Goal: Transaction & Acquisition: Purchase product/service

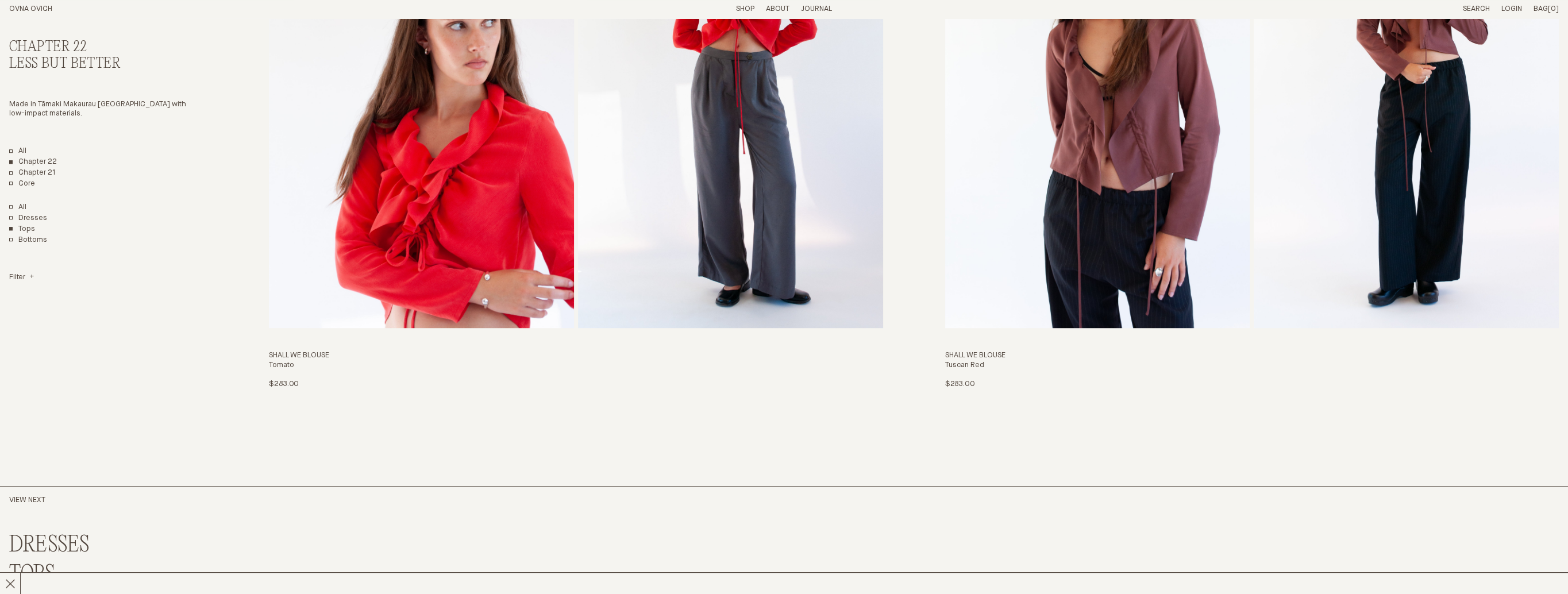
scroll to position [1409, 0]
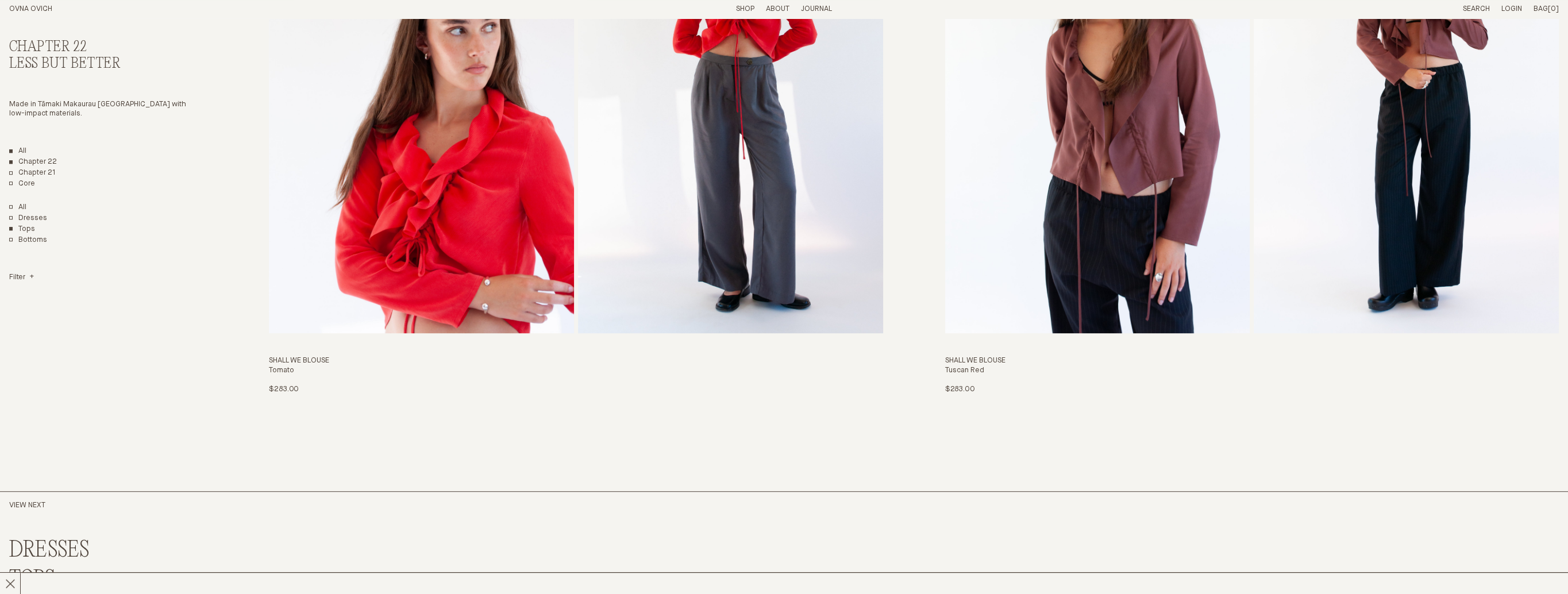
click at [25, 149] on link "All" at bounding box center [18, 151] width 17 height 10
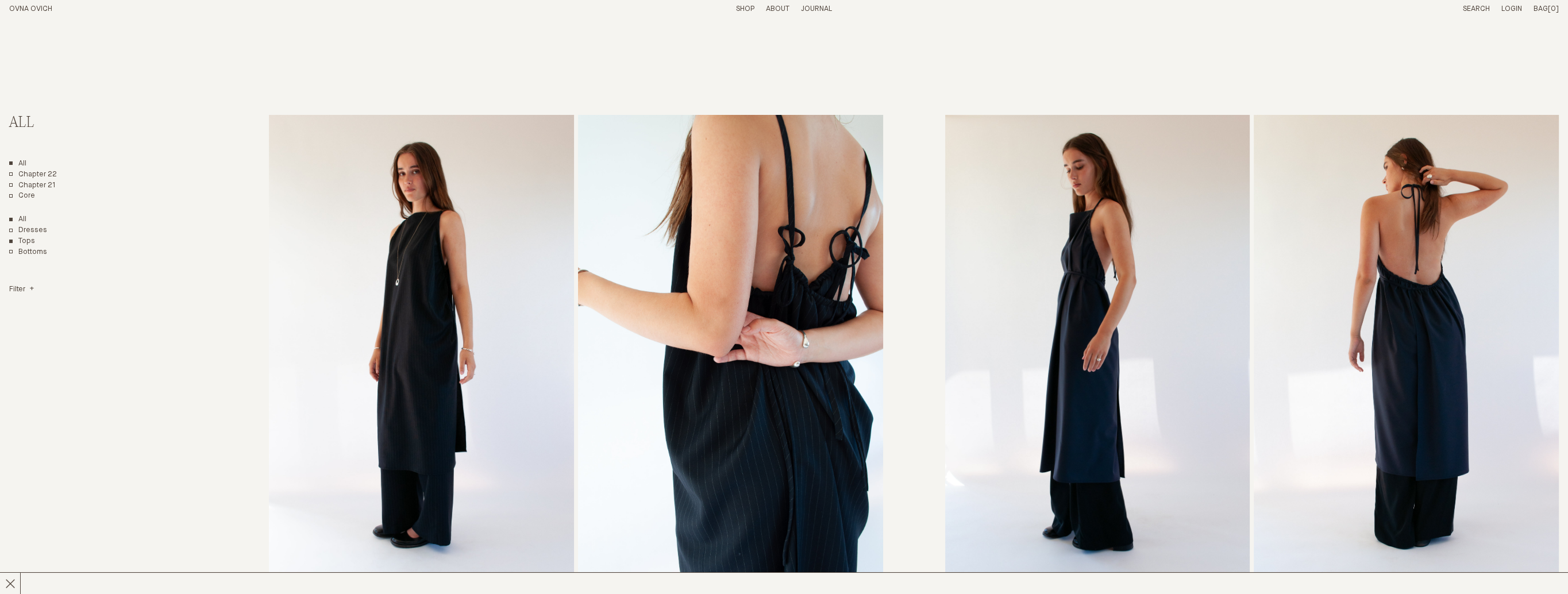
click at [19, 240] on link "Tops" at bounding box center [22, 242] width 26 height 10
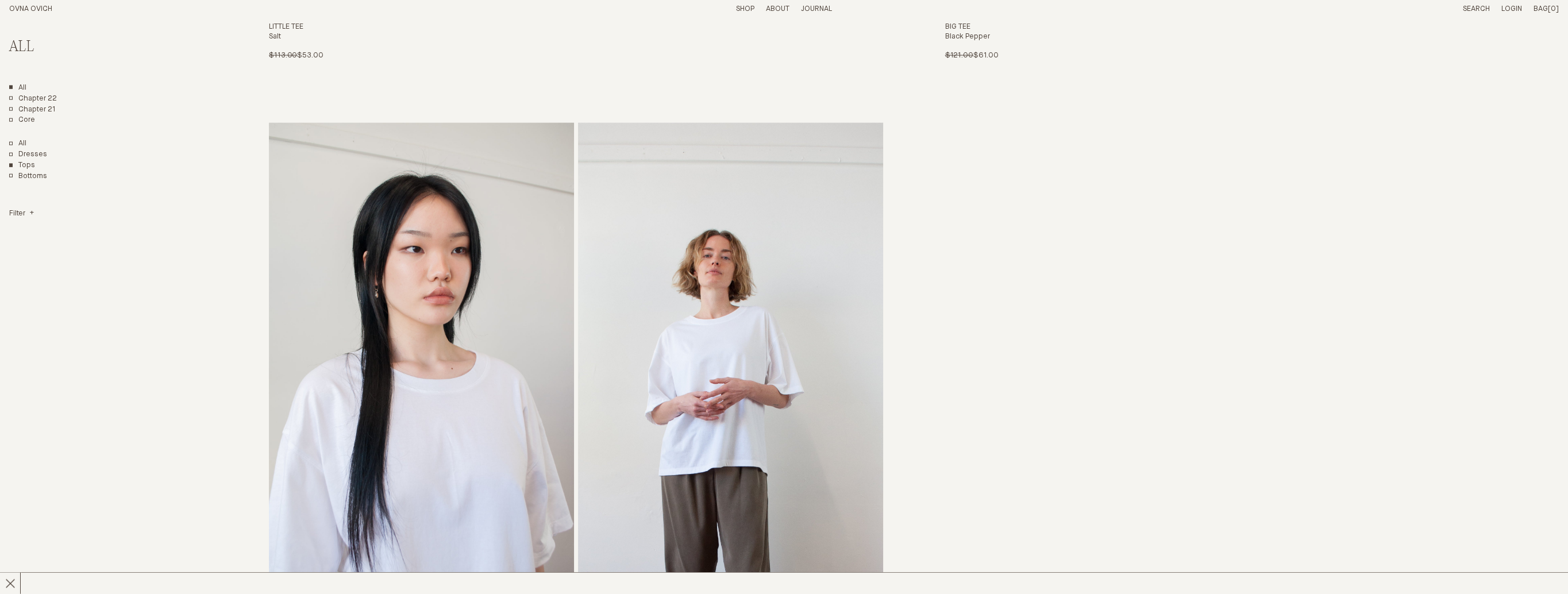
scroll to position [4709, 0]
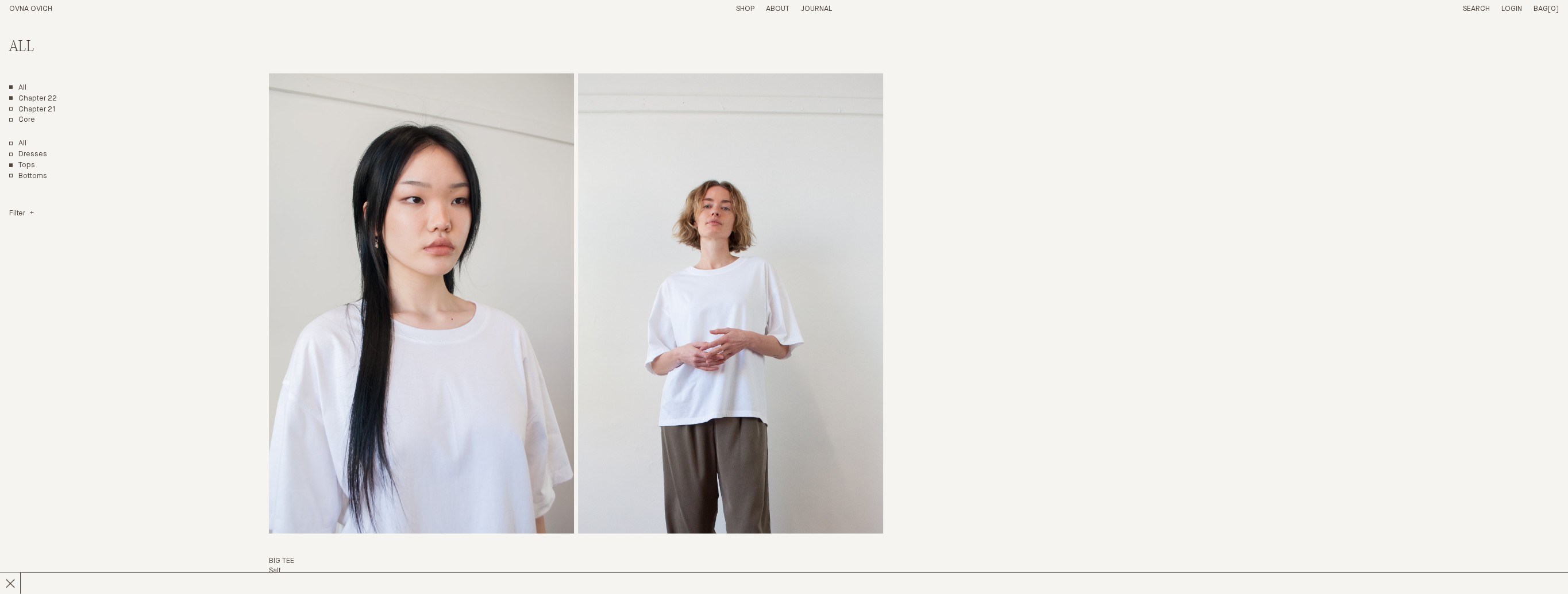
click at [17, 97] on link "Chapter 22" at bounding box center [33, 99] width 48 height 10
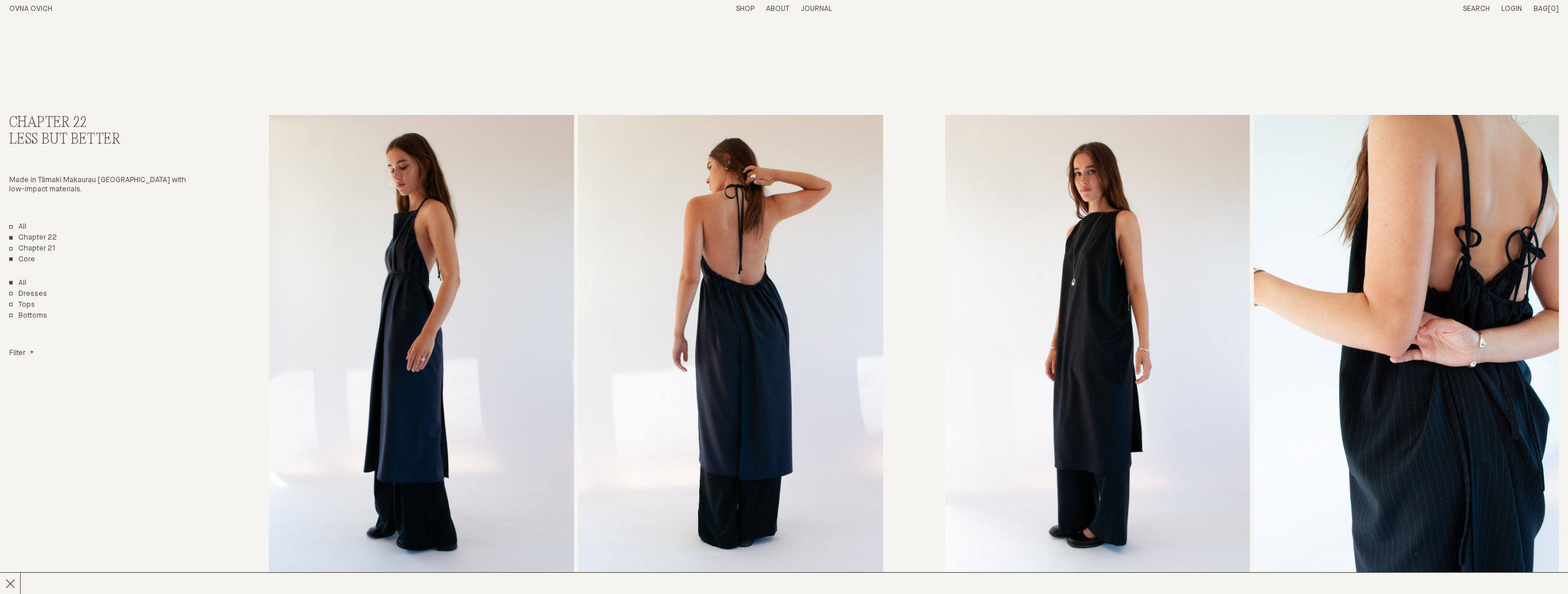
click at [28, 259] on link "Core" at bounding box center [22, 260] width 26 height 10
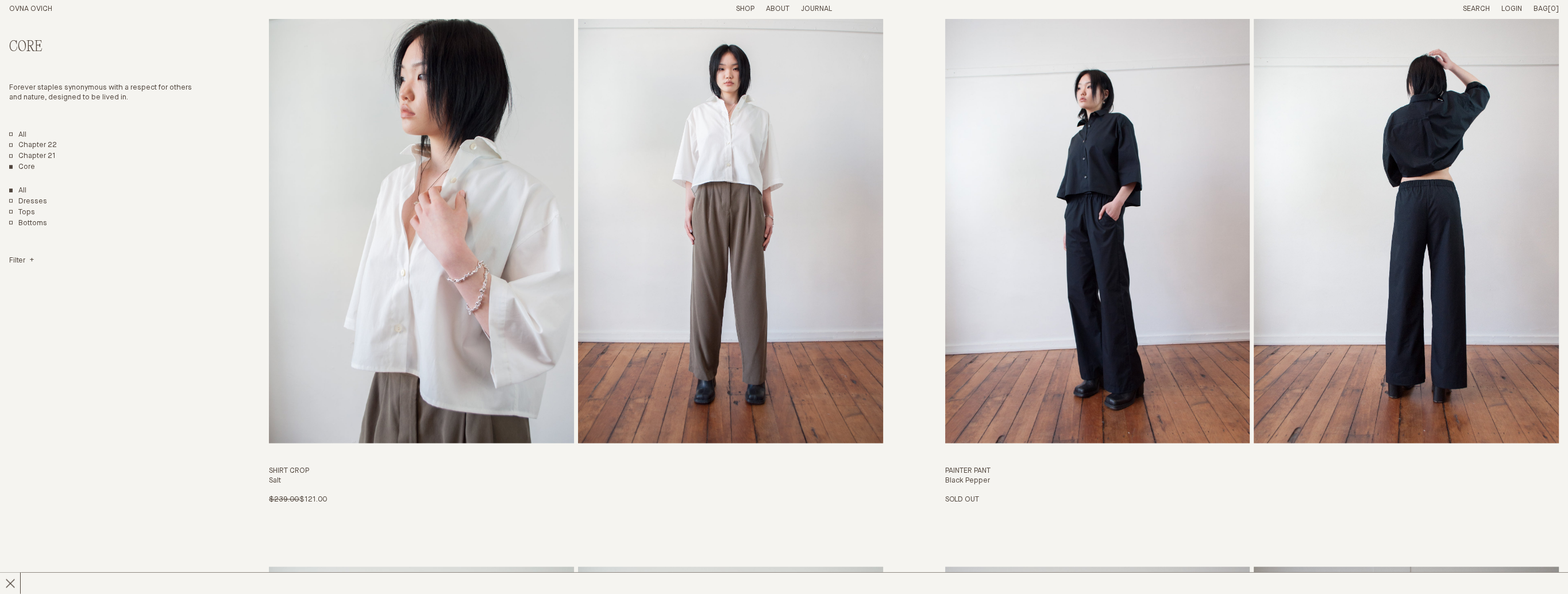
scroll to position [4192, 0]
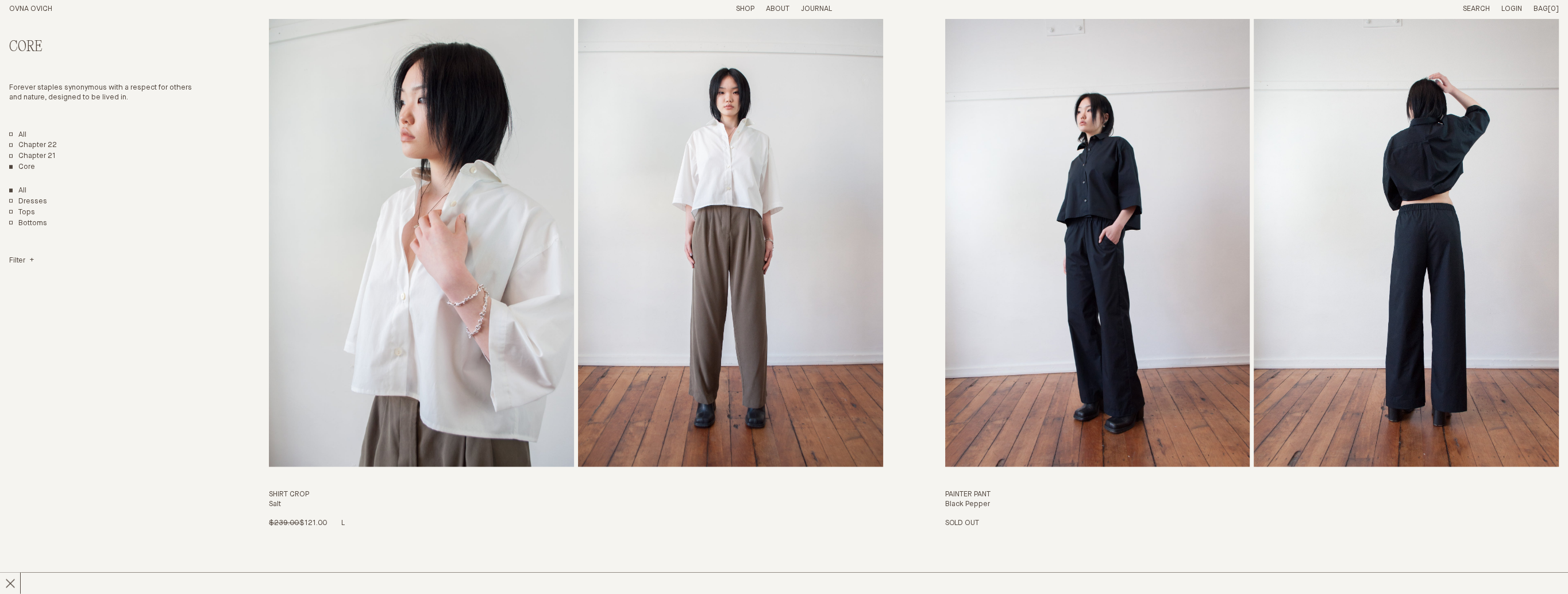
click at [604, 156] on img "Shirt Crop" at bounding box center [730, 237] width 305 height 460
